Goal: Information Seeking & Learning: Understand process/instructions

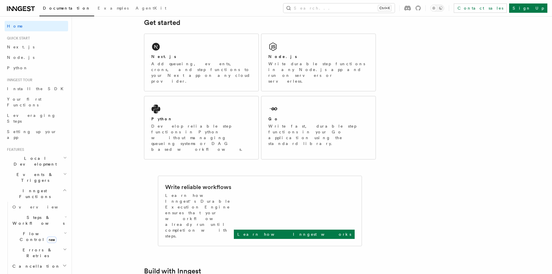
click at [63, 188] on icon "button" at bounding box center [65, 190] width 4 height 5
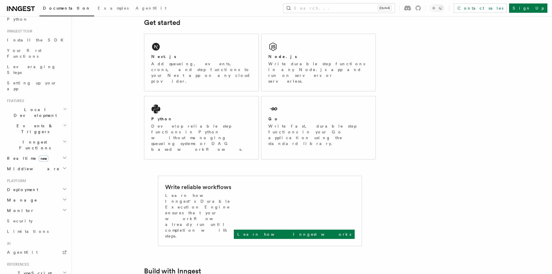
scroll to position [58, 0]
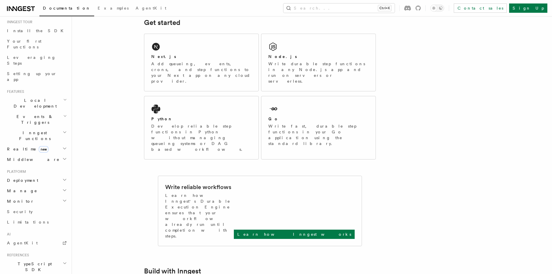
click at [59, 175] on h2 "Deployment" at bounding box center [36, 180] width 63 height 10
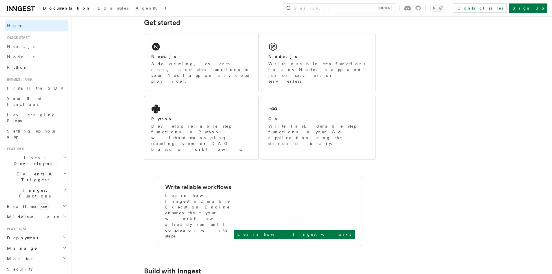
scroll to position [0, 0]
click at [28, 79] on span "Inngest tour" at bounding box center [19, 80] width 28 height 5
drag, startPoint x: 23, startPoint y: 195, endPoint x: 14, endPoint y: 204, distance: 12.9
click at [14, 227] on li "Platform Deployment Manage Monitor Security Limitations" at bounding box center [36, 256] width 63 height 58
click at [45, 244] on h2 "Manage" at bounding box center [36, 249] width 63 height 10
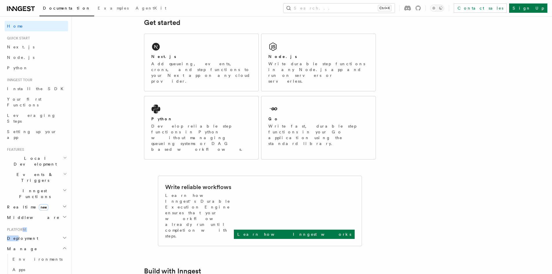
click at [28, 244] on h2 "Manage" at bounding box center [36, 249] width 63 height 10
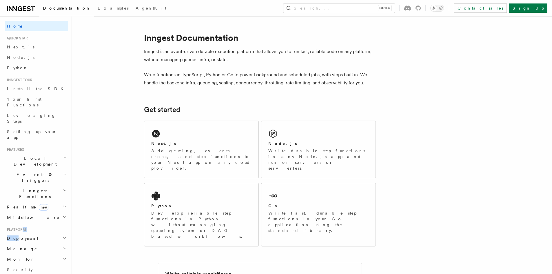
scroll to position [116, 0]
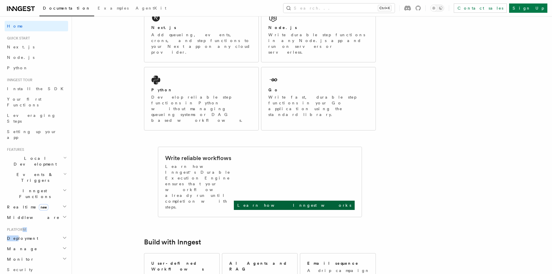
click at [322, 202] on p "Learn how Inngest works" at bounding box center [294, 205] width 114 height 6
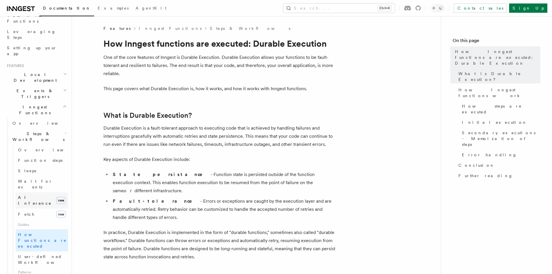
scroll to position [87, 0]
click at [22, 217] on span "Guides" at bounding box center [42, 221] width 52 height 9
click at [43, 217] on span "Guides" at bounding box center [42, 221] width 52 height 9
click at [24, 217] on span "Guides" at bounding box center [42, 221] width 52 height 9
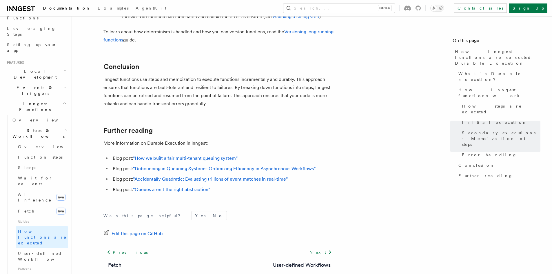
scroll to position [1099, 0]
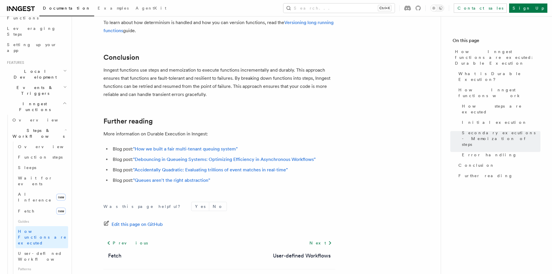
click at [63, 101] on icon "button" at bounding box center [65, 103] width 4 height 5
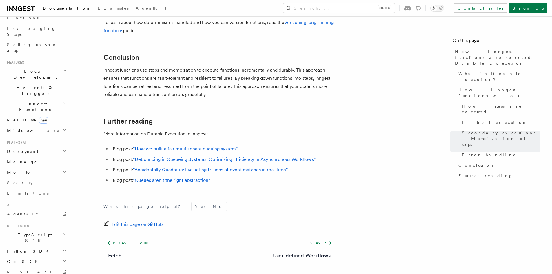
click at [56, 146] on h2 "Deployment" at bounding box center [36, 151] width 63 height 10
click at [24, 148] on span "Deployment" at bounding box center [22, 151] width 34 height 6
click at [26, 157] on h2 "Manage" at bounding box center [36, 162] width 63 height 10
click at [14, 237] on h2 "Monitor" at bounding box center [36, 242] width 63 height 10
click at [24, 140] on span "Platform" at bounding box center [15, 142] width 21 height 5
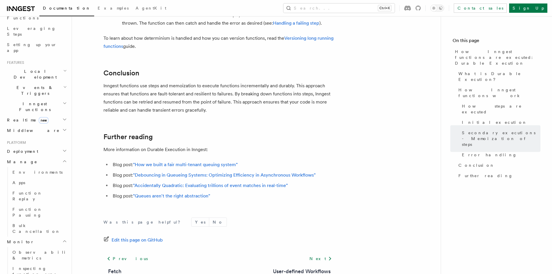
scroll to position [1012, 0]
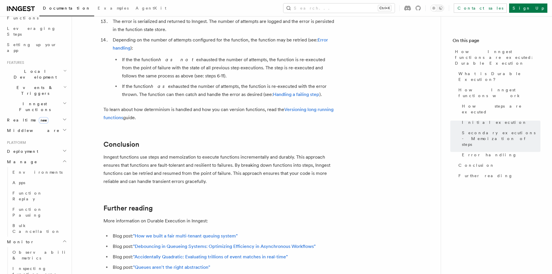
click at [421, 7] on div at bounding box center [412, 8] width 17 height 5
click at [421, 8] on icon at bounding box center [418, 8] width 5 height 5
click at [62, 159] on icon "button" at bounding box center [64, 161] width 5 height 5
click at [55, 167] on h2 "Monitor" at bounding box center [36, 172] width 63 height 10
click at [19, 191] on span "Limitations" at bounding box center [28, 193] width 42 height 5
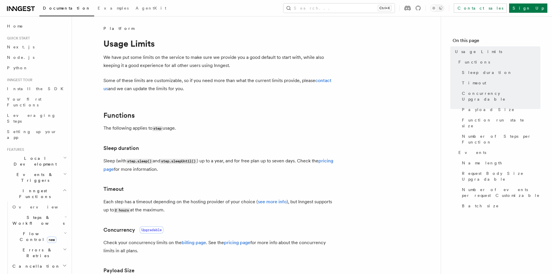
click at [63, 188] on icon "button" at bounding box center [65, 190] width 4 height 5
click at [43, 233] on h2 "Deployment" at bounding box center [36, 238] width 63 height 10
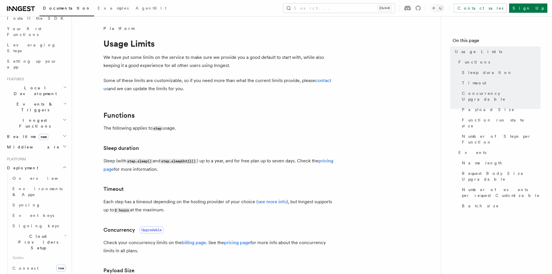
scroll to position [116, 0]
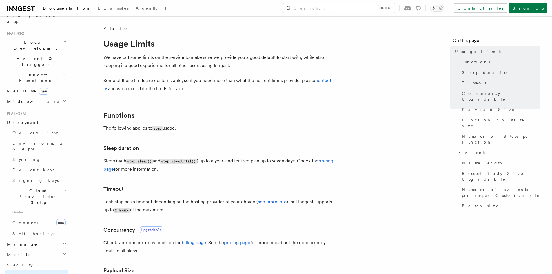
click at [64, 188] on icon "button" at bounding box center [65, 190] width 3 height 5
click at [42, 228] on link "Self hosting" at bounding box center [39, 233] width 58 height 10
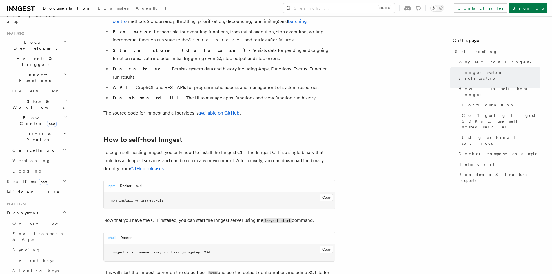
scroll to position [493, 0]
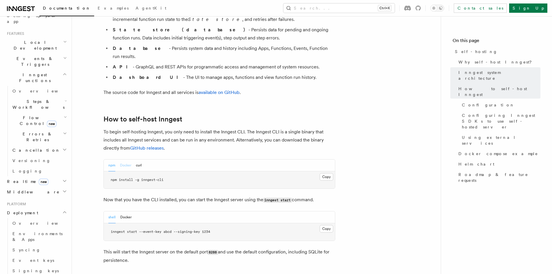
click at [126, 159] on button "Docker" at bounding box center [125, 165] width 11 height 12
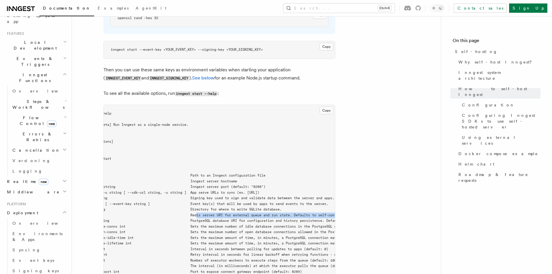
scroll to position [0, 194]
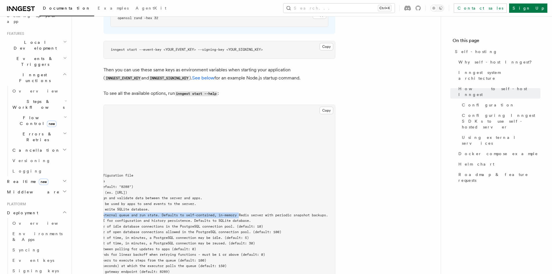
drag, startPoint x: 244, startPoint y: 204, endPoint x: 351, endPoint y: 204, distance: 106.4
click at [332, 205] on pre "$ inngest start --help NAME: inngest start - [Beta] Run Inngest as a single-nod…" at bounding box center [219, 212] width 231 height 215
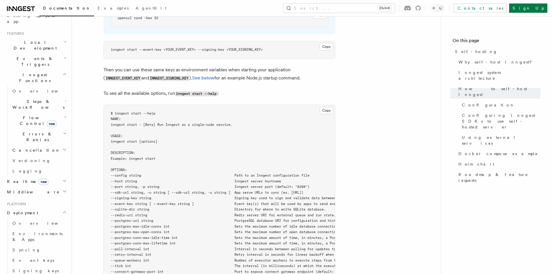
drag, startPoint x: 330, startPoint y: 203, endPoint x: 116, endPoint y: 204, distance: 214.8
click at [116, 204] on pre "$ inngest start --help NAME: inngest start - [Beta] Run Inngest as a single-nod…" at bounding box center [219, 212] width 231 height 215
click at [117, 213] on span "--redis-uri string Redis server URI for external queue and run state. Defaults …" at bounding box center [308, 215] width 394 height 4
click at [115, 219] on span "--postgres-uri string PostgreSQL database URI for configuration and history per…" at bounding box center [269, 221] width 317 height 4
drag, startPoint x: 117, startPoint y: 210, endPoint x: 122, endPoint y: 210, distance: 5.0
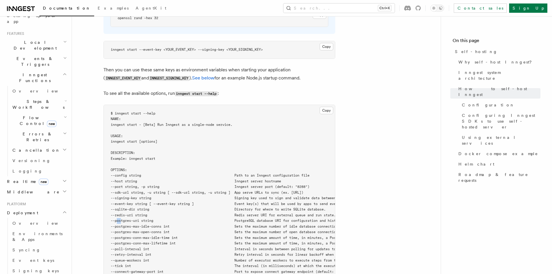
click at [122, 219] on span "--postgres-uri string PostgreSQL database URI for configuration and history per…" at bounding box center [269, 221] width 317 height 4
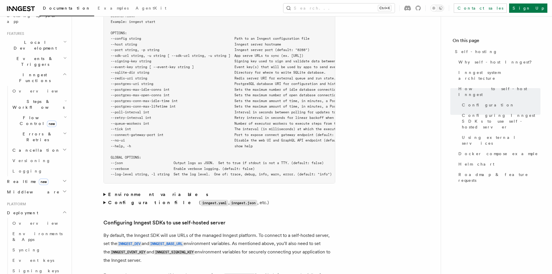
scroll to position [1073, 0]
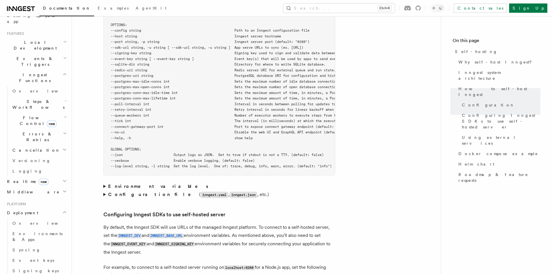
click at [122, 184] on strong "Environment variables" at bounding box center [158, 187] width 101 height 6
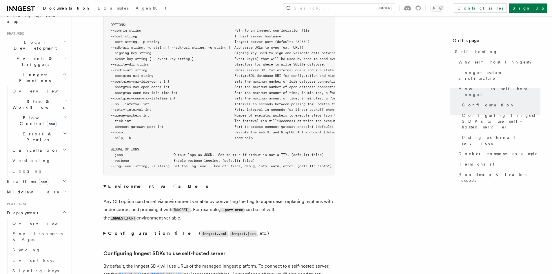
click at [130, 174] on article "Platform Deployment Self-hosting Self-hosting support for Inngest is supported …" at bounding box center [256, 211] width 350 height 2517
click at [132, 184] on strong "Environment variables" at bounding box center [158, 187] width 101 height 6
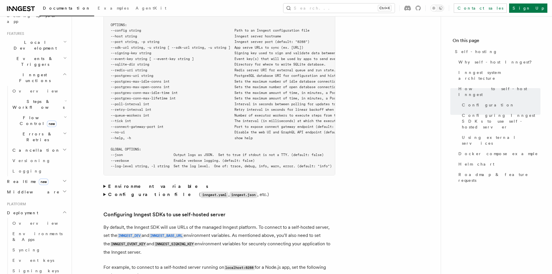
click at [140, 192] on strong "Configuration file" at bounding box center [153, 195] width 91 height 6
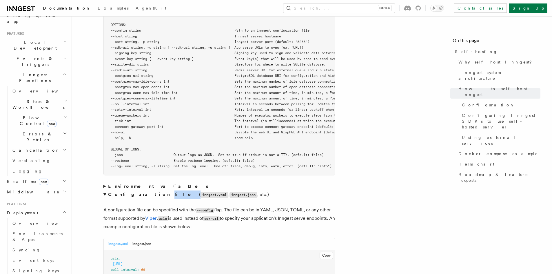
click at [140, 192] on strong "Configuration file" at bounding box center [153, 195] width 91 height 6
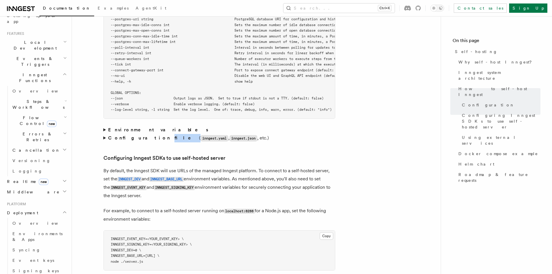
scroll to position [1131, 0]
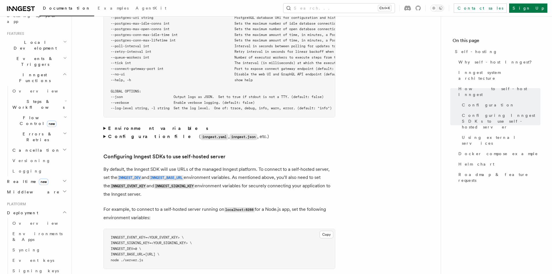
click at [144, 196] on article "Platform Deployment Self-hosting Self-hosting support for Inngest is supported …" at bounding box center [256, 134] width 350 height 2478
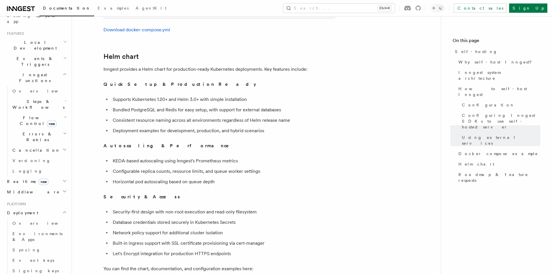
scroll to position [1971, 0]
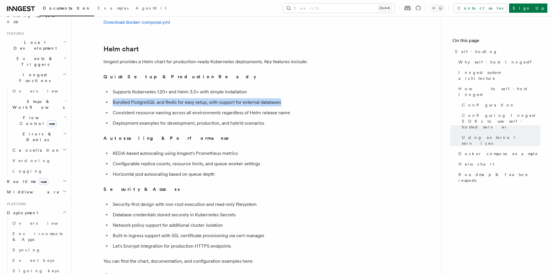
drag, startPoint x: 281, startPoint y: 95, endPoint x: 112, endPoint y: 94, distance: 169.9
click at [112, 98] on li "Bundled PostgreSQL and Redis for easy setup, with support for external databases" at bounding box center [223, 102] width 224 height 8
click at [108, 84] on div at bounding box center [108, 84] width 0 height 0
click at [115, 109] on li "Consistent resource naming across all environments regardless of Helm release n…" at bounding box center [223, 113] width 224 height 8
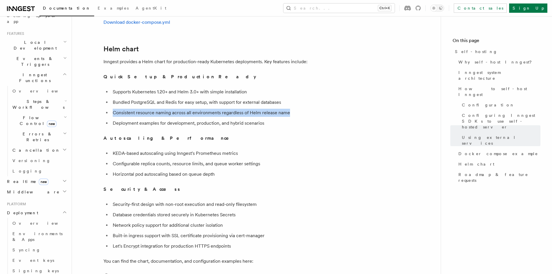
drag, startPoint x: 115, startPoint y: 106, endPoint x: 333, endPoint y: 106, distance: 217.7
click at [333, 109] on li "Consistent resource naming across all environments regardless of Helm release n…" at bounding box center [223, 113] width 224 height 8
click at [329, 108] on div at bounding box center [329, 108] width 0 height 0
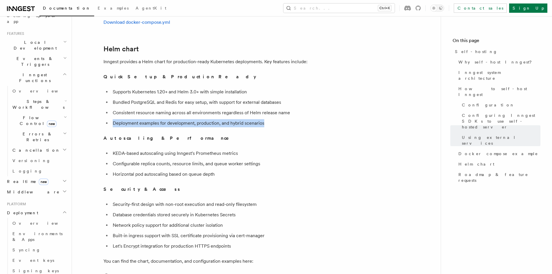
drag, startPoint x: 114, startPoint y: 115, endPoint x: 286, endPoint y: 116, distance: 172.5
click at [286, 119] on li "Deployment examples for development, production, and hybrid scenarios" at bounding box center [223, 123] width 224 height 8
click at [282, 119] on div at bounding box center [282, 119] width 0 height 0
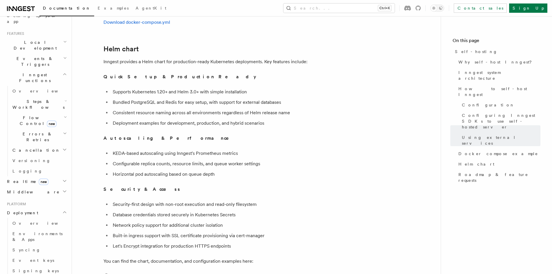
drag, startPoint x: 114, startPoint y: 146, endPoint x: 248, endPoint y: 146, distance: 133.6
click at [248, 149] on li "KEDA-based autoscaling using Inngest's Prometheus metrics" at bounding box center [223, 153] width 224 height 8
click at [244, 135] on div at bounding box center [244, 135] width 0 height 0
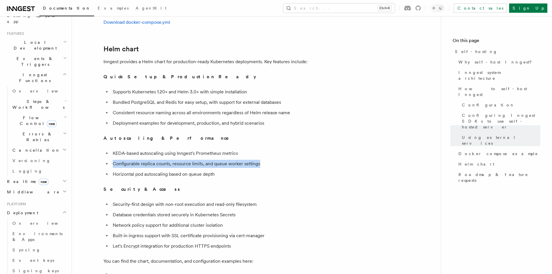
drag, startPoint x: 135, startPoint y: 157, endPoint x: 269, endPoint y: 157, distance: 133.6
click at [269, 160] on li "Configurable replica counts, resource limits, and queue worker settings" at bounding box center [223, 164] width 224 height 8
click at [265, 159] on div at bounding box center [265, 159] width 0 height 0
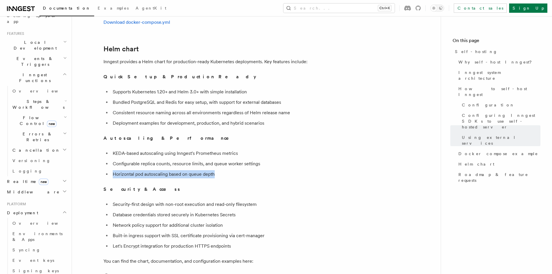
drag, startPoint x: 241, startPoint y: 167, endPoint x: 111, endPoint y: 168, distance: 129.3
click at [111, 170] on li "Horizontal pod autoscaling based on queue depth" at bounding box center [223, 174] width 224 height 8
click at [108, 170] on div at bounding box center [108, 170] width 0 height 0
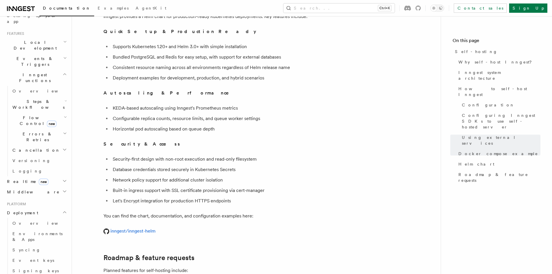
scroll to position [2029, 0]
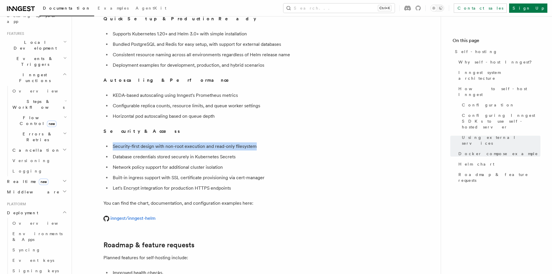
drag, startPoint x: 113, startPoint y: 137, endPoint x: 266, endPoint y: 139, distance: 153.7
click at [266, 142] on li "Security-first design with non-root execution and read-only filesystem" at bounding box center [223, 146] width 224 height 8
click at [263, 128] on div at bounding box center [263, 128] width 0 height 0
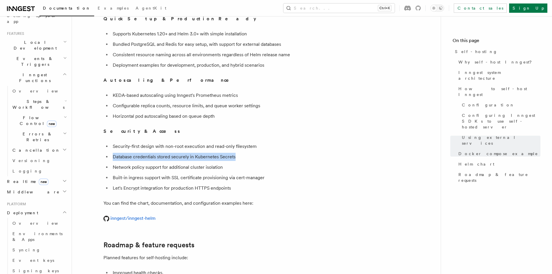
drag, startPoint x: 243, startPoint y: 149, endPoint x: 113, endPoint y: 152, distance: 130.2
click at [113, 153] on li "Database credentials stored securely in Kubernetes Secrets" at bounding box center [223, 157] width 224 height 8
click at [109, 152] on div at bounding box center [109, 152] width 0 height 0
click at [113, 164] on li "Network policy support for additional cluster isolation" at bounding box center [223, 167] width 224 height 8
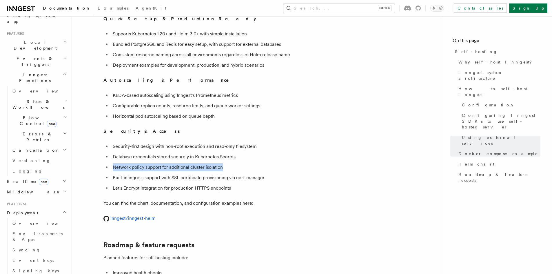
drag, startPoint x: 113, startPoint y: 161, endPoint x: 240, endPoint y: 160, distance: 127.0
click at [240, 163] on li "Network policy support for additional cluster isolation" at bounding box center [223, 167] width 224 height 8
click at [236, 163] on div at bounding box center [236, 163] width 0 height 0
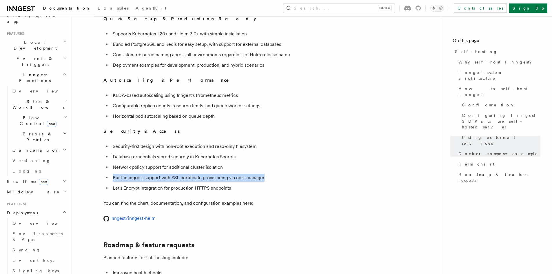
drag, startPoint x: 112, startPoint y: 171, endPoint x: 269, endPoint y: 170, distance: 157.1
click at [269, 174] on li "Built-in ingress support with SSL certificate provisioning via cert-manager" at bounding box center [223, 178] width 224 height 8
click at [265, 159] on div at bounding box center [265, 159] width 0 height 0
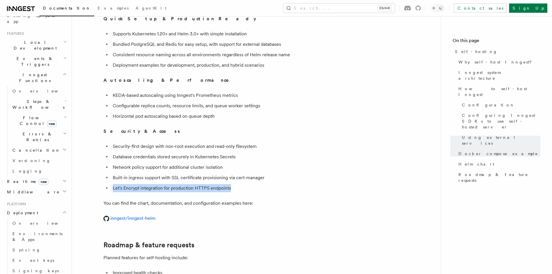
drag, startPoint x: 113, startPoint y: 180, endPoint x: 235, endPoint y: 180, distance: 121.5
click at [235, 184] on li "Let's Encrypt integration for production HTTPS endpoints" at bounding box center [223, 188] width 224 height 8
click at [231, 170] on div at bounding box center [231, 170] width 0 height 0
click at [210, 199] on p "You can find the chart, documentation, and configuration examples here:" at bounding box center [219, 203] width 232 height 8
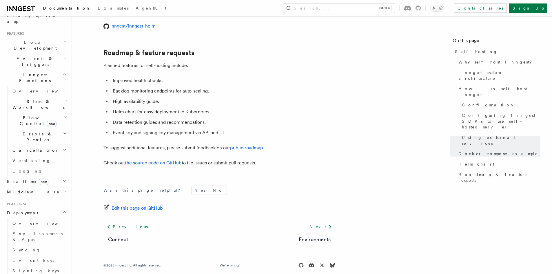
scroll to position [2222, 0]
click at [56, 208] on h2 "Deployment" at bounding box center [36, 213] width 63 height 10
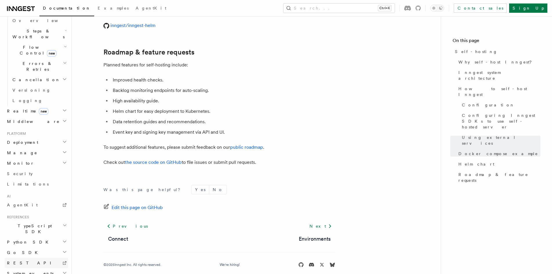
scroll to position [190, 0]
